Goal: Task Accomplishment & Management: Manage account settings

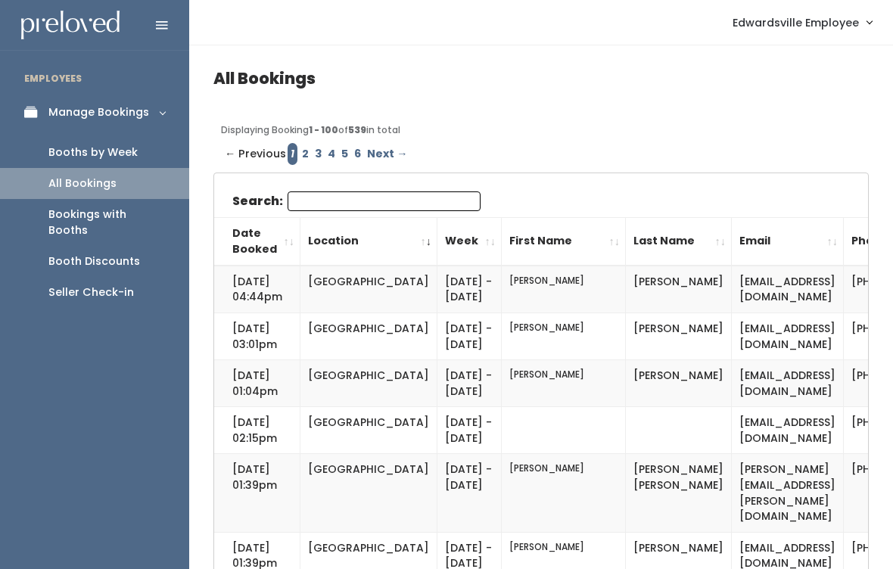
click at [100, 207] on div "Bookings with Booths" at bounding box center [106, 223] width 117 height 32
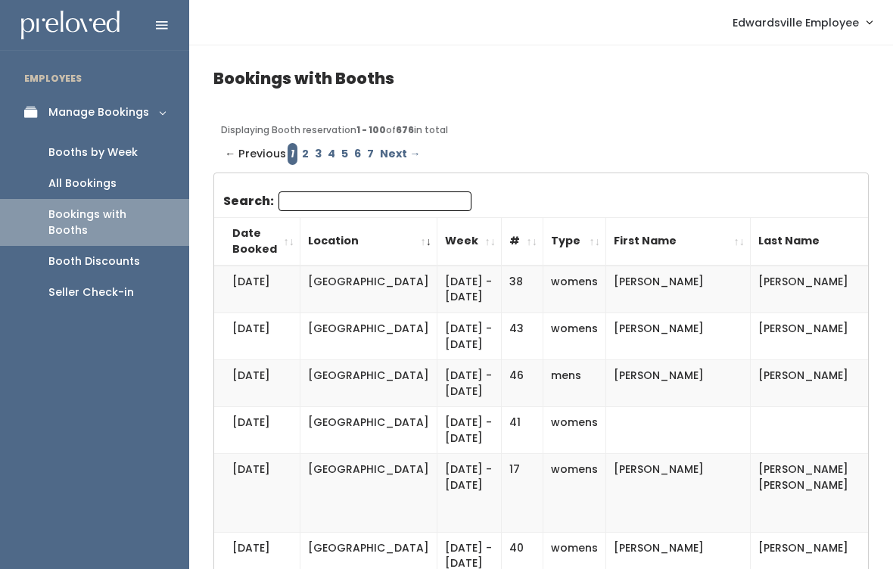
click at [86, 246] on link "Booth Discounts" at bounding box center [94, 261] width 189 height 31
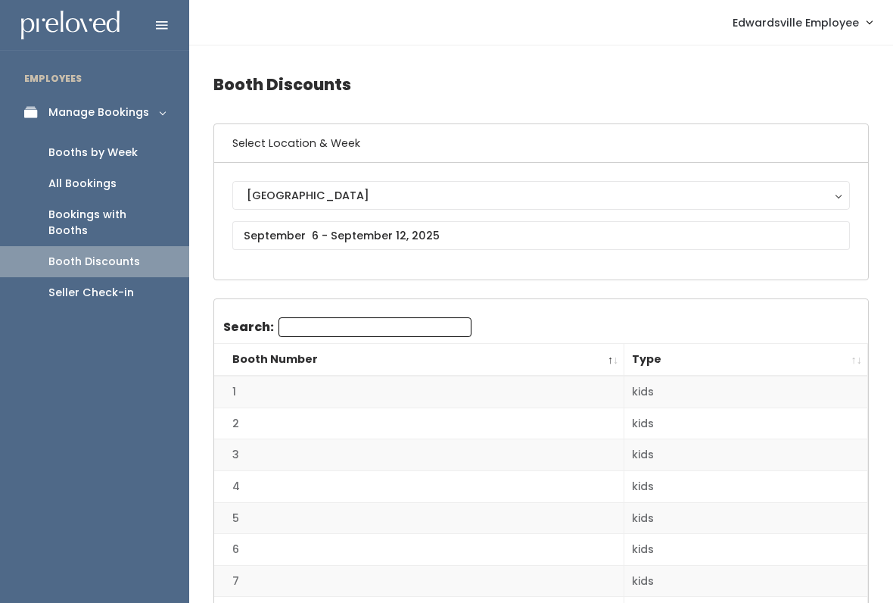
click at [69, 162] on link "Booths by Week" at bounding box center [94, 152] width 189 height 31
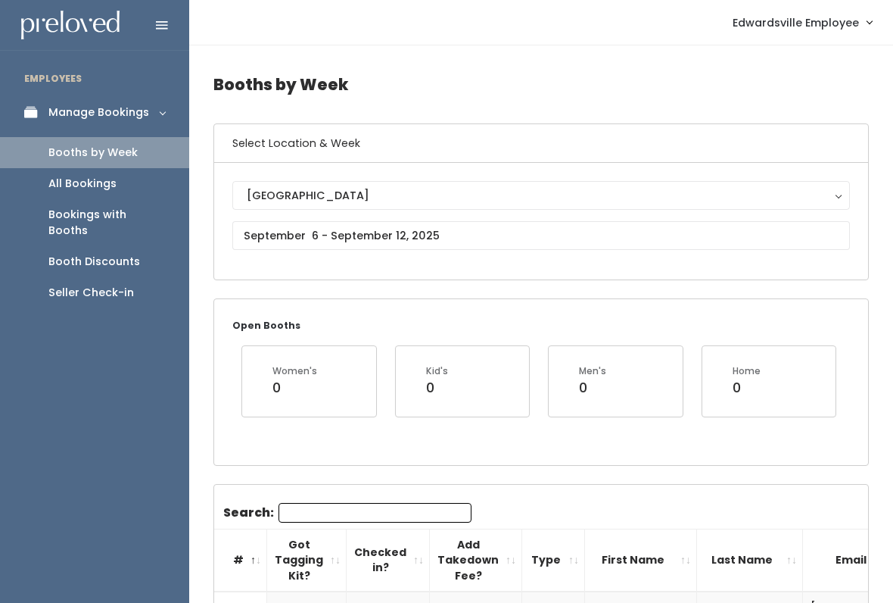
click at [70, 179] on div "All Bookings" at bounding box center [82, 184] width 68 height 16
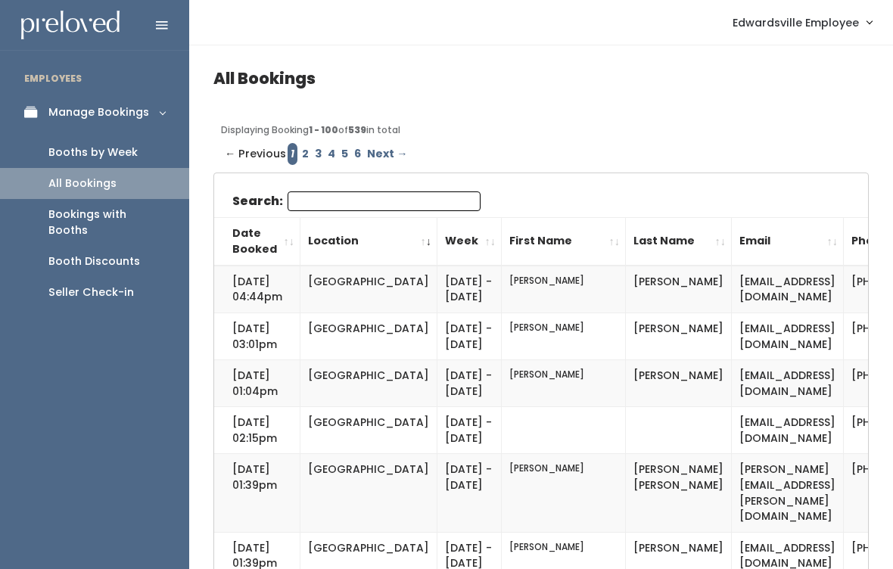
click at [66, 120] on link "Manage Bookings" at bounding box center [94, 112] width 189 height 34
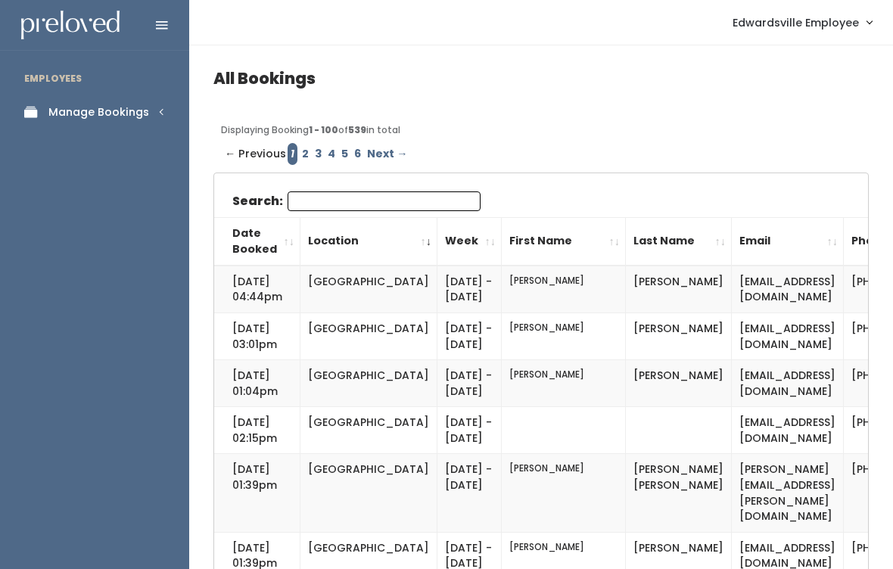
click at [67, 111] on div "Manage Bookings" at bounding box center [98, 112] width 101 height 16
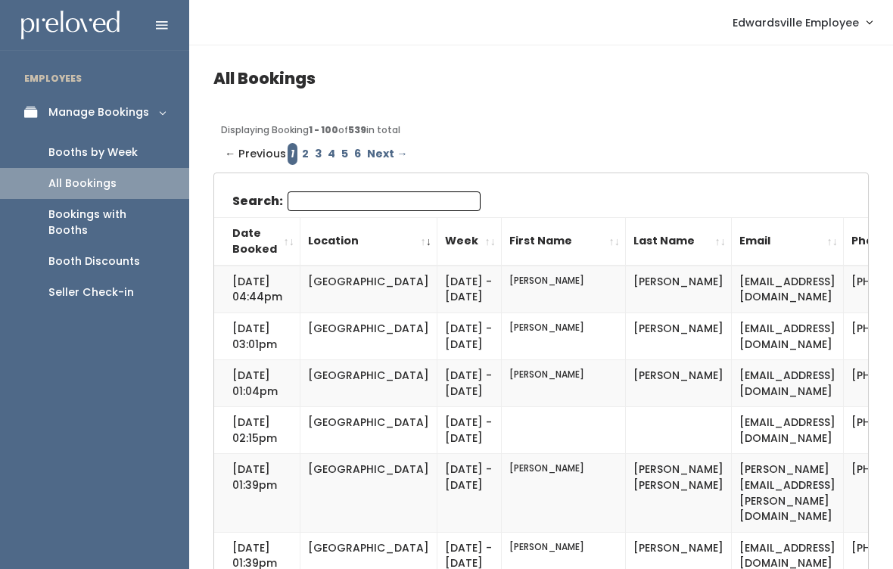
click at [69, 151] on div "Booths by Week" at bounding box center [92, 153] width 89 height 16
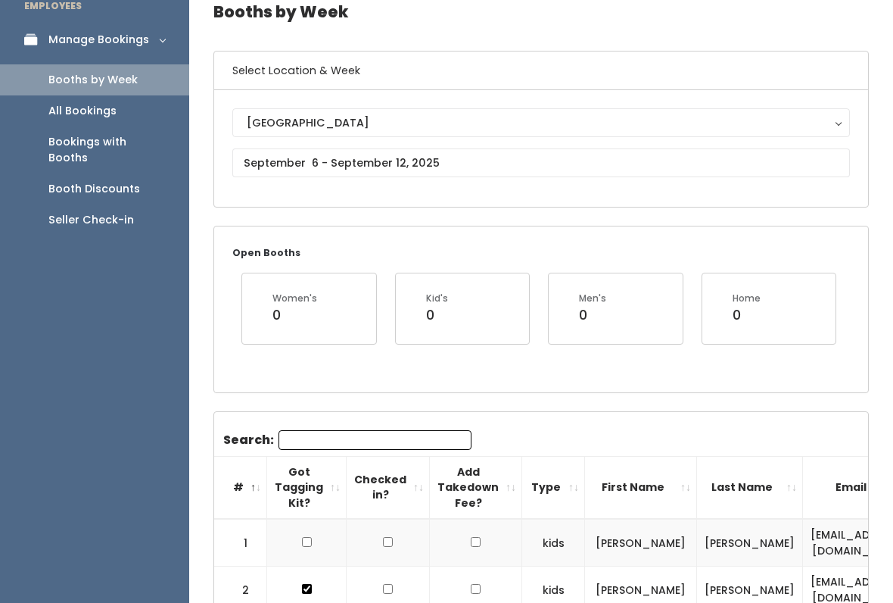
scroll to position [73, 0]
click at [784, 157] on input "text" at bounding box center [541, 162] width 618 height 29
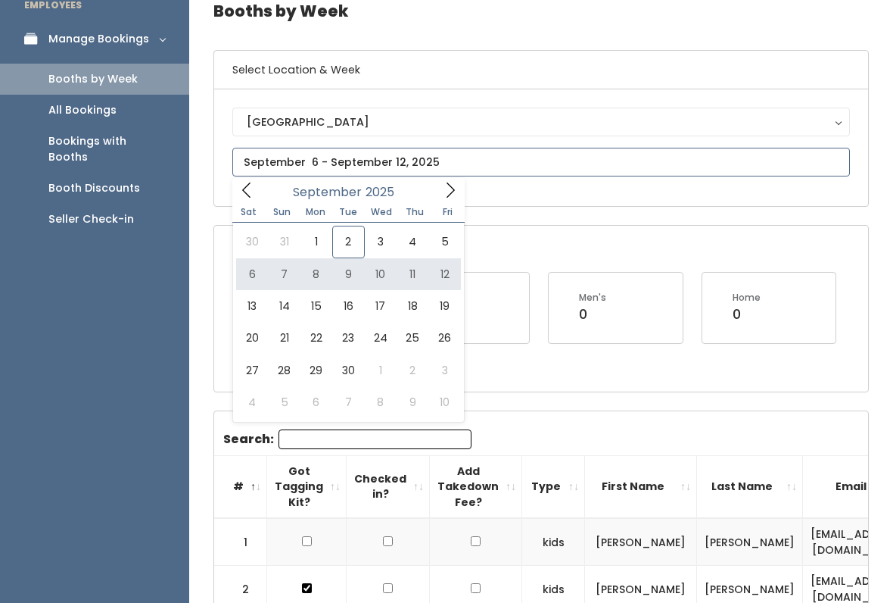
type input "September 6 to September 12"
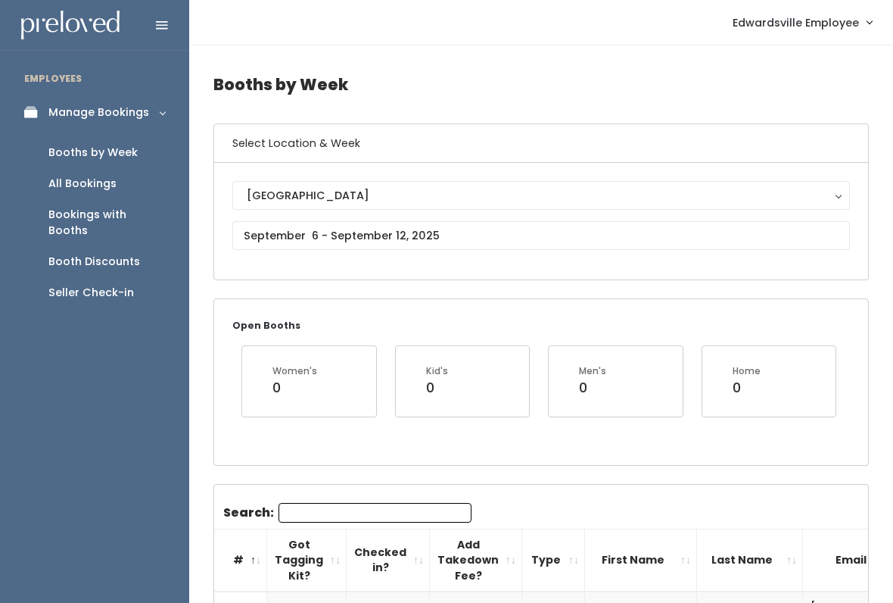
click at [67, 149] on div "Booths by Week" at bounding box center [92, 153] width 89 height 16
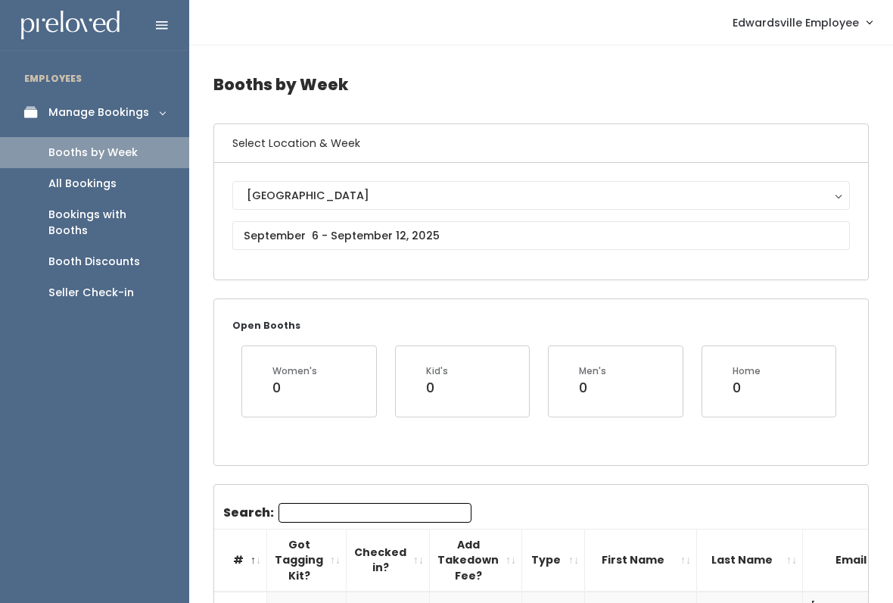
click at [70, 117] on div "Manage Bookings" at bounding box center [98, 112] width 101 height 16
click at [81, 254] on div "Booth Discounts" at bounding box center [94, 262] width 92 height 16
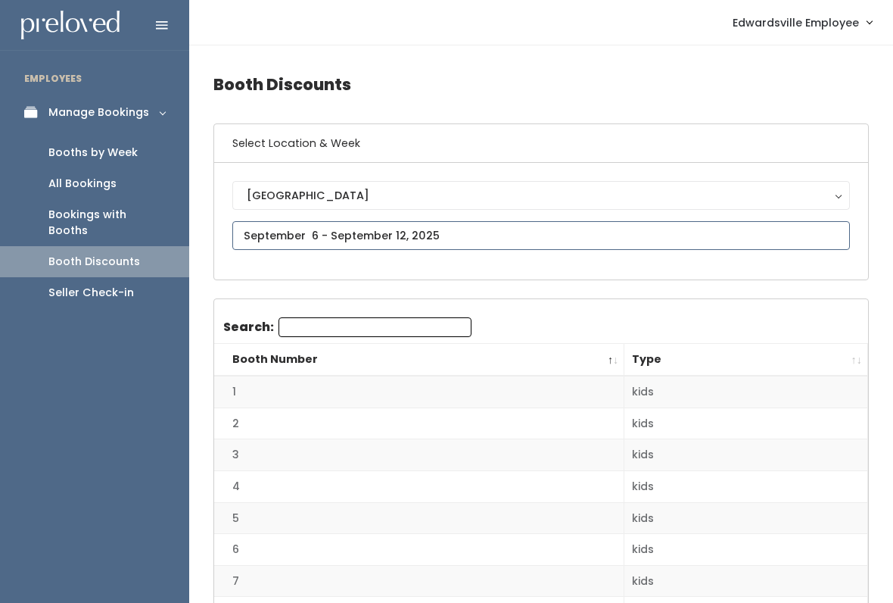
click at [504, 239] on input "text" at bounding box center [541, 235] width 618 height 29
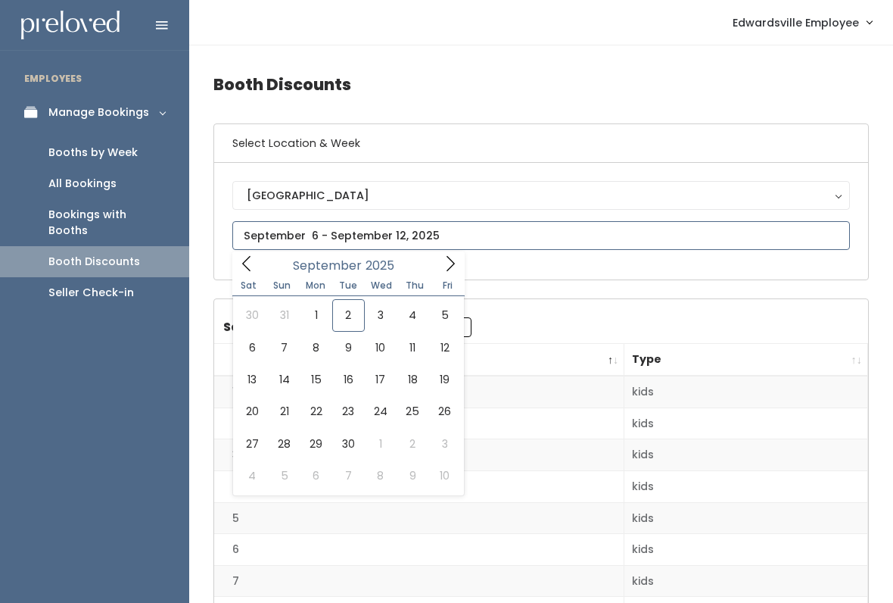
type input "August 30 to September 5"
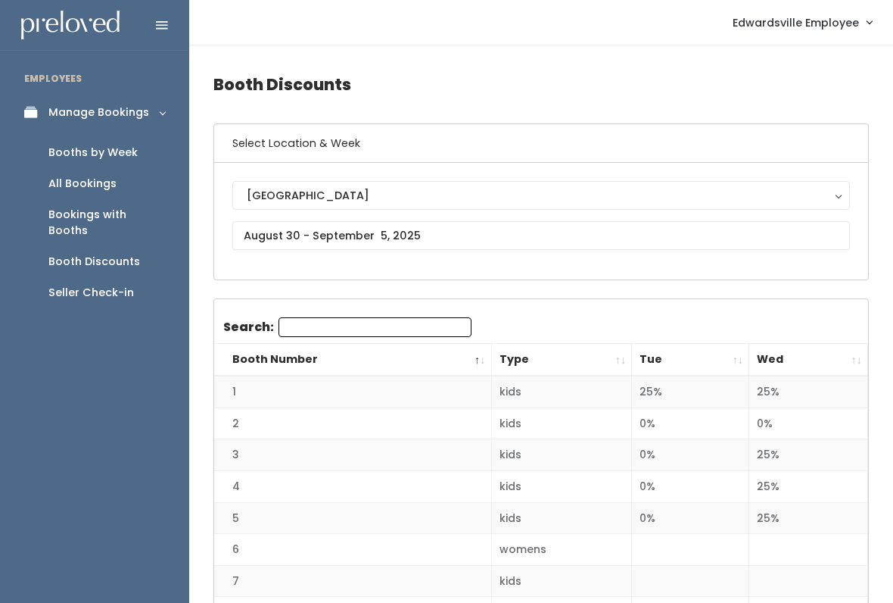
click at [106, 107] on div "Manage Bookings" at bounding box center [98, 112] width 101 height 16
click at [107, 116] on div "Manage Bookings" at bounding box center [98, 112] width 101 height 16
click at [107, 157] on div "Booths by Week" at bounding box center [92, 153] width 89 height 16
